Goal: Navigation & Orientation: Find specific page/section

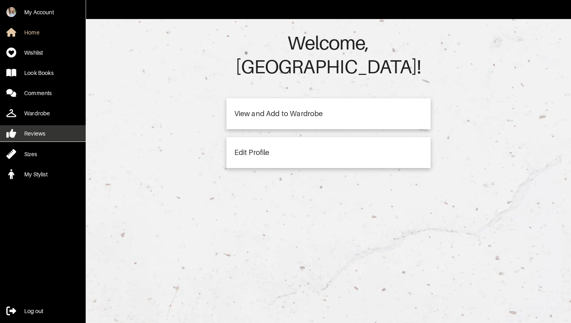
click at [44, 136] on div "Reviews" at bounding box center [34, 134] width 21 height 8
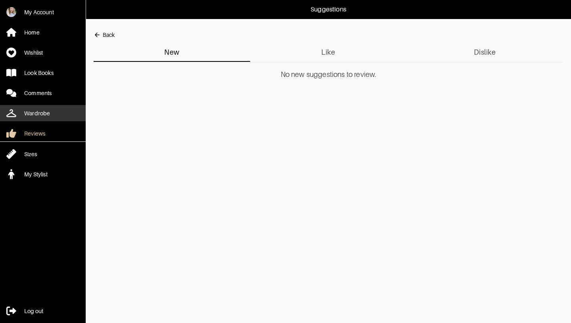
click at [41, 111] on div "Wardrobe" at bounding box center [37, 113] width 26 height 8
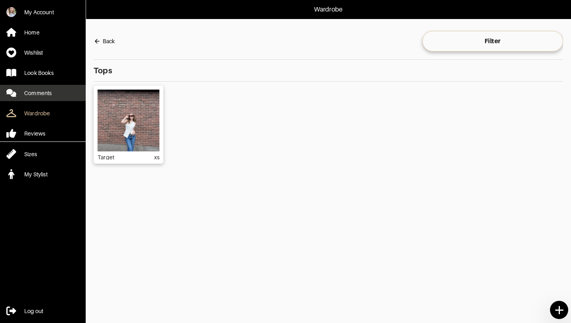
click at [42, 95] on div "Comments" at bounding box center [37, 93] width 27 height 8
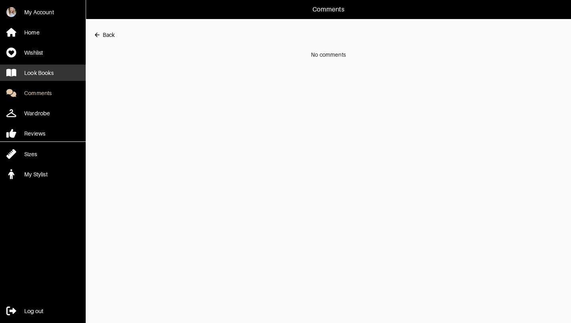
click at [45, 71] on div "Look Books" at bounding box center [38, 73] width 29 height 8
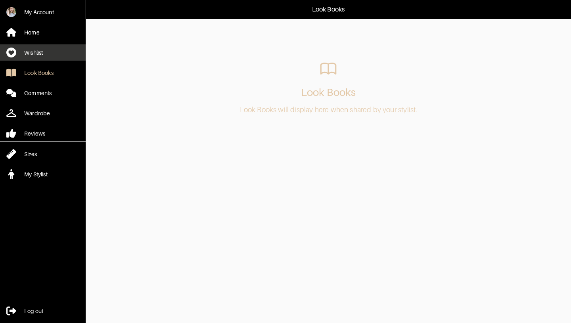
click at [42, 52] on div "Wishlist" at bounding box center [33, 53] width 19 height 8
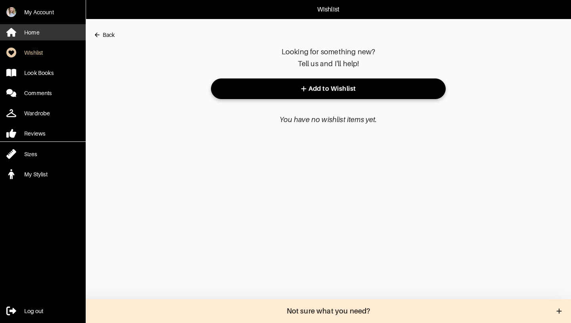
click at [42, 34] on link "Home" at bounding box center [43, 32] width 86 height 16
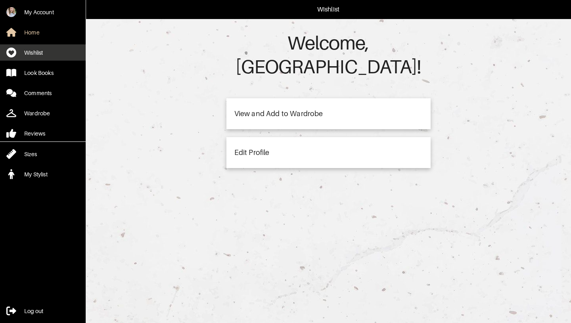
click at [43, 55] on div "Wishlist" at bounding box center [33, 53] width 19 height 8
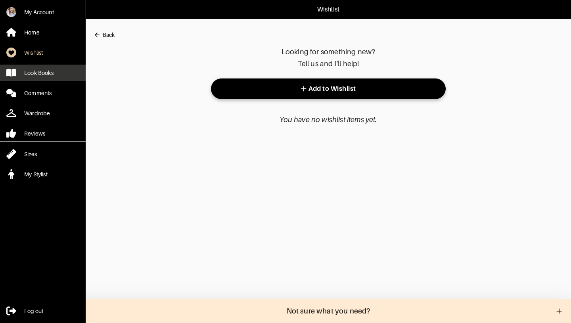
click at [46, 72] on div "Look Books" at bounding box center [38, 73] width 29 height 8
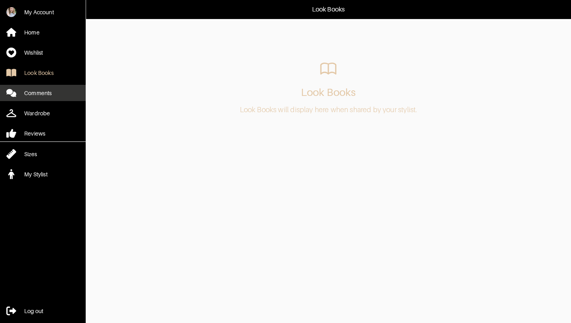
click at [46, 97] on link "Comments" at bounding box center [43, 93] width 86 height 16
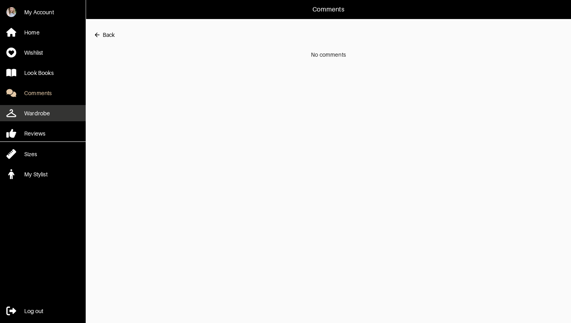
click at [45, 112] on div "Wardrobe" at bounding box center [37, 113] width 26 height 8
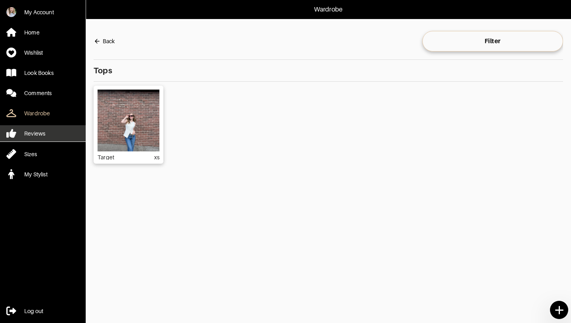
click at [44, 136] on div "Reviews" at bounding box center [34, 134] width 21 height 8
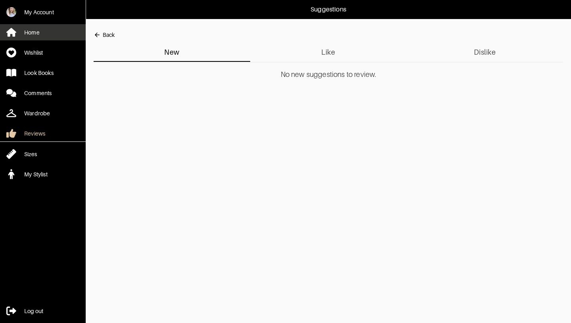
click at [37, 34] on div "Home" at bounding box center [31, 33] width 15 height 8
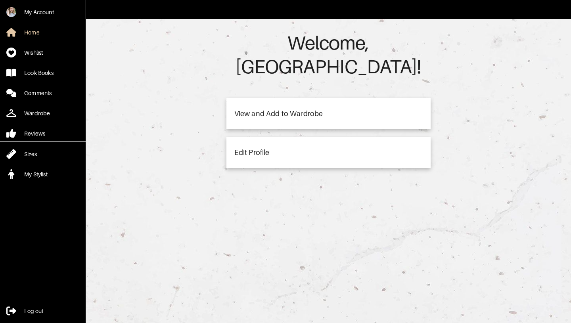
click at [269, 137] on div "Edit Profile" at bounding box center [328, 152] width 204 height 31
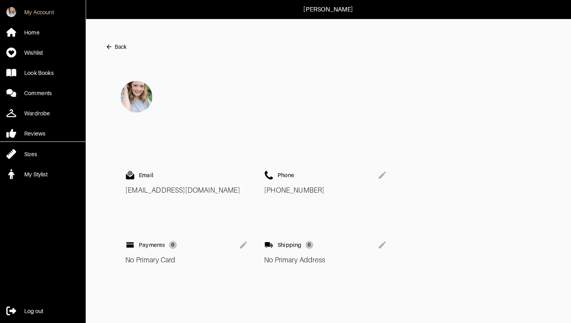
click at [114, 44] on div "Back" at bounding box center [120, 47] width 12 height 8
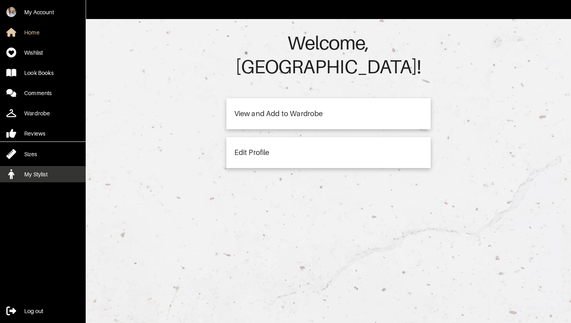
click at [36, 181] on link "My Stylist" at bounding box center [43, 174] width 86 height 16
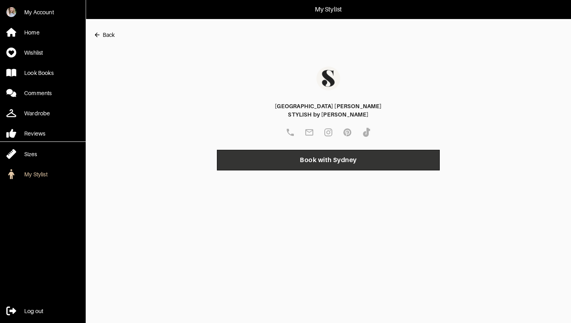
click at [308, 156] on span "Book with Sydney" at bounding box center [328, 160] width 210 height 8
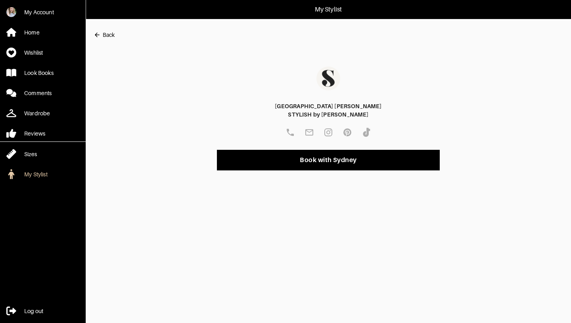
click at [109, 32] on div "Back" at bounding box center [109, 35] width 12 height 8
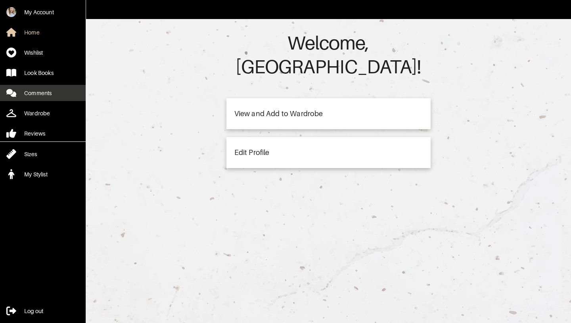
click at [38, 94] on div "Comments" at bounding box center [37, 93] width 27 height 8
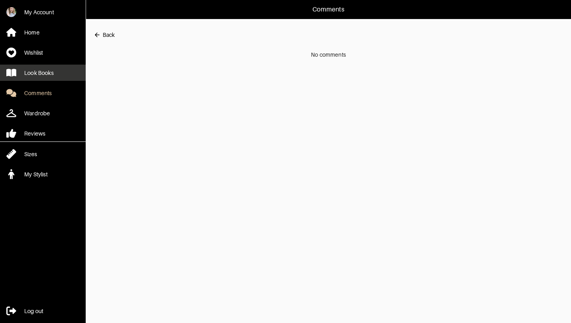
click at [48, 69] on div "Look Books" at bounding box center [38, 73] width 29 height 8
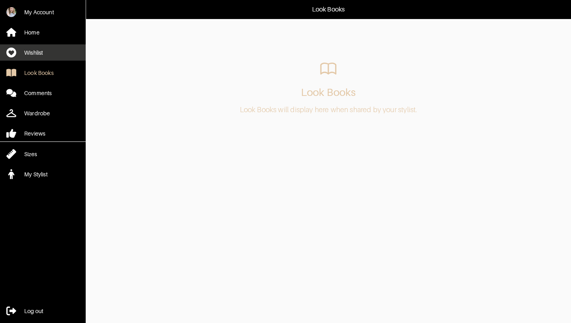
click at [47, 50] on link "Wishlist" at bounding box center [43, 52] width 86 height 16
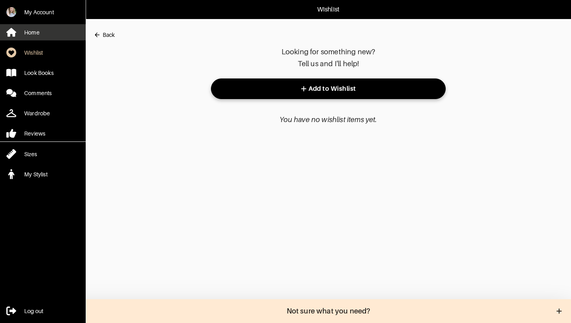
click at [44, 38] on link "Home" at bounding box center [43, 32] width 86 height 16
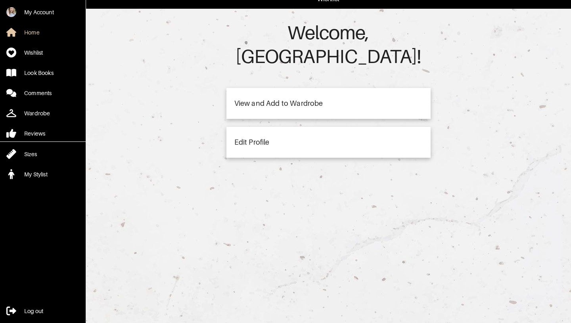
scroll to position [19, 0]
